Goal: Find specific page/section: Find specific page/section

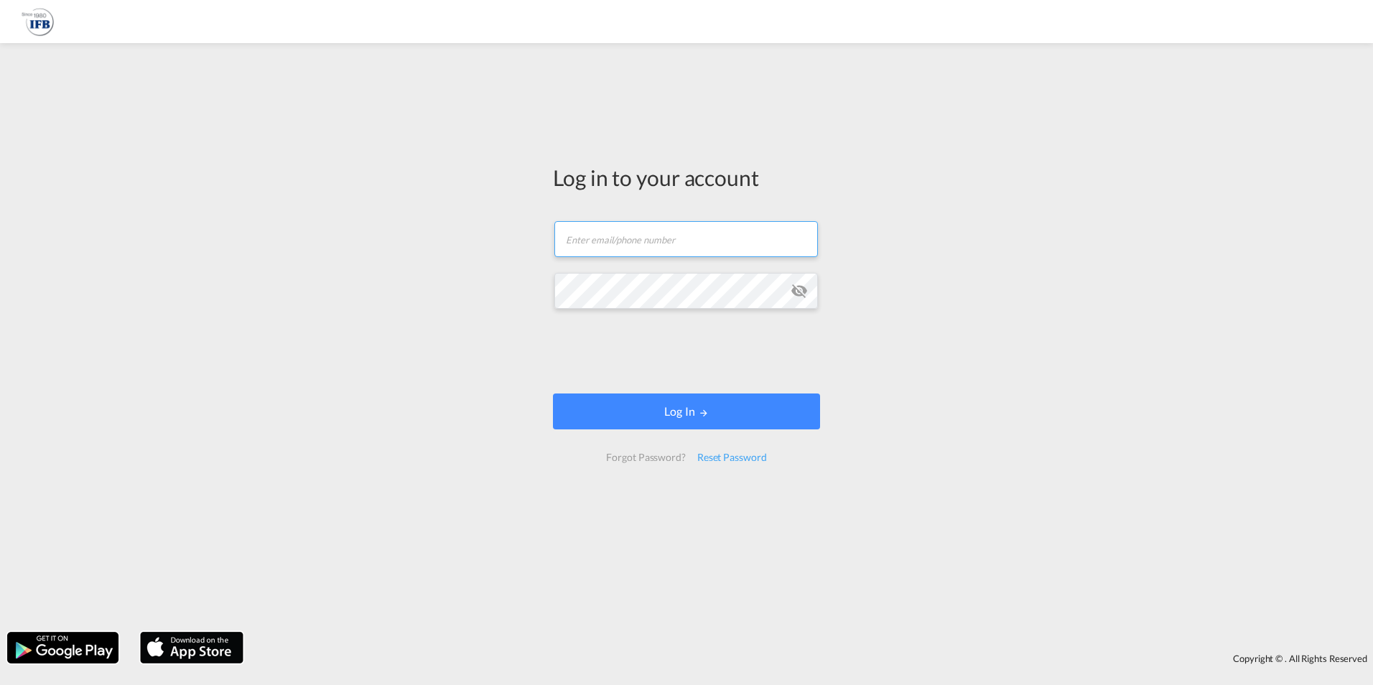
click at [582, 247] on input "text" at bounding box center [686, 239] width 264 height 36
type input "[PERSON_NAME][EMAIL_ADDRESS][DOMAIN_NAME]"
click at [798, 293] on md-icon "icon-eye-off" at bounding box center [799, 290] width 17 height 17
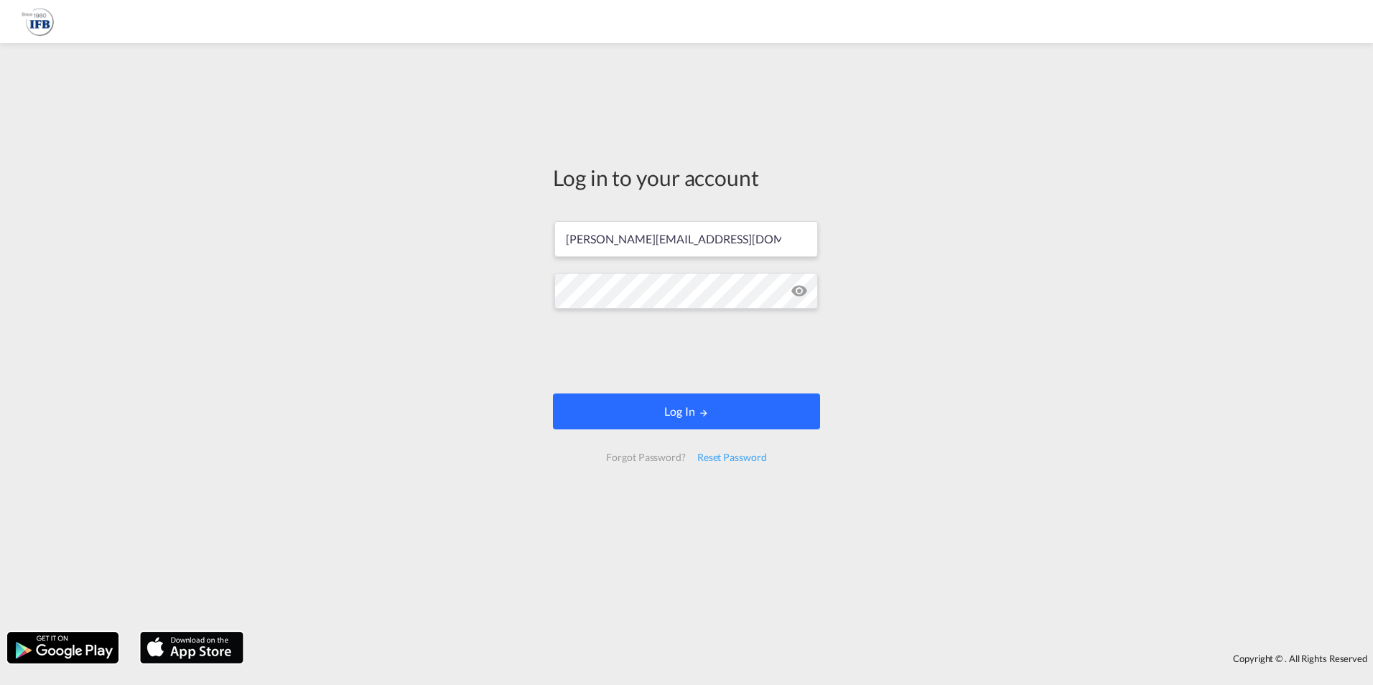
click at [658, 416] on button "Log In" at bounding box center [686, 412] width 267 height 36
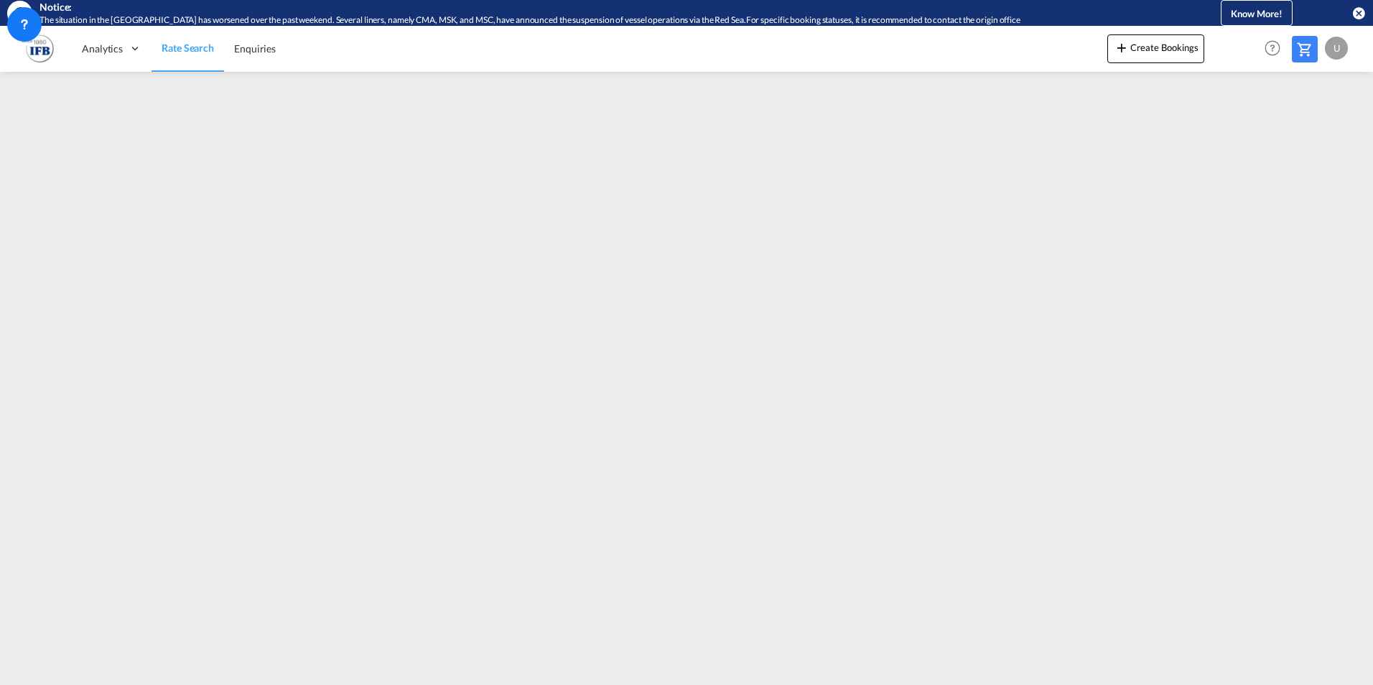
click at [1336, 51] on div "U" at bounding box center [1336, 48] width 23 height 23
click at [1303, 141] on button "Logout" at bounding box center [1319, 135] width 93 height 29
